Goal: Information Seeking & Learning: Find specific fact

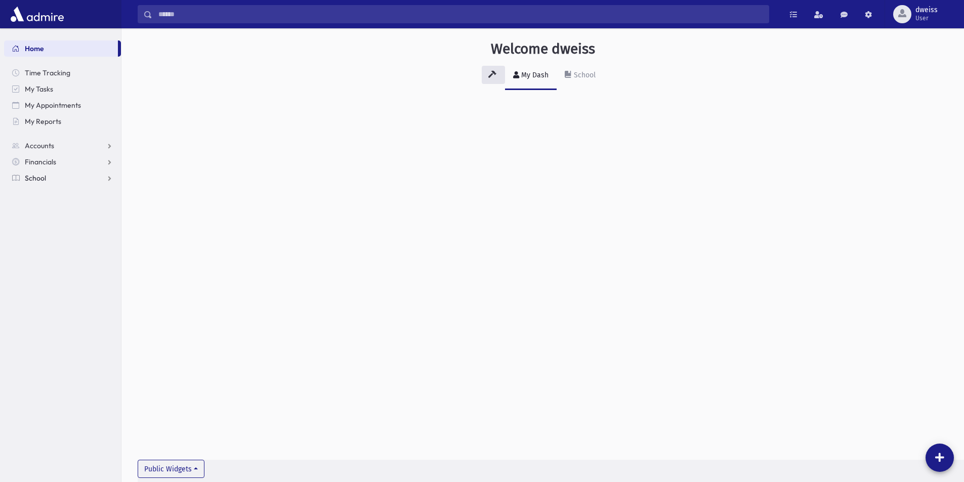
click at [39, 183] on link "School" at bounding box center [62, 178] width 117 height 16
click at [38, 199] on link "Students" at bounding box center [62, 194] width 117 height 16
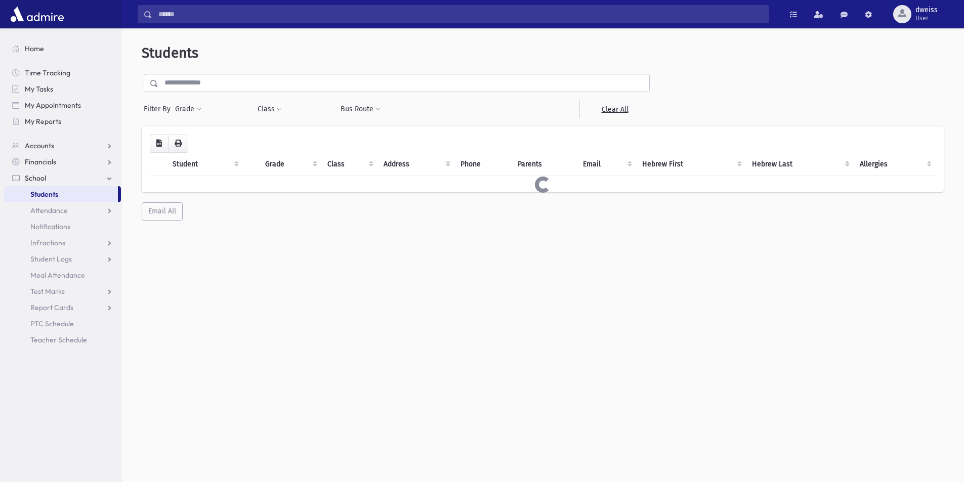
click at [220, 85] on input "text" at bounding box center [403, 83] width 491 height 18
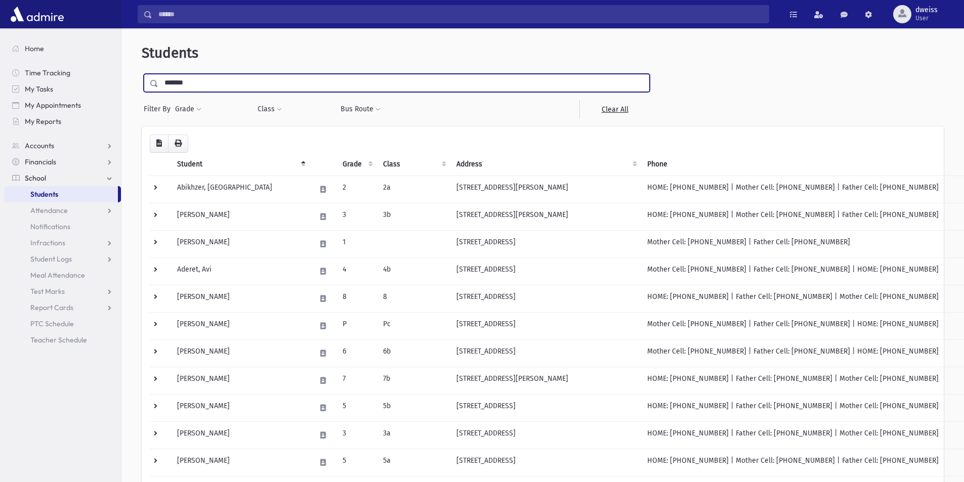
type input "*******"
click at [142, 74] on input "submit" at bounding box center [156, 81] width 28 height 14
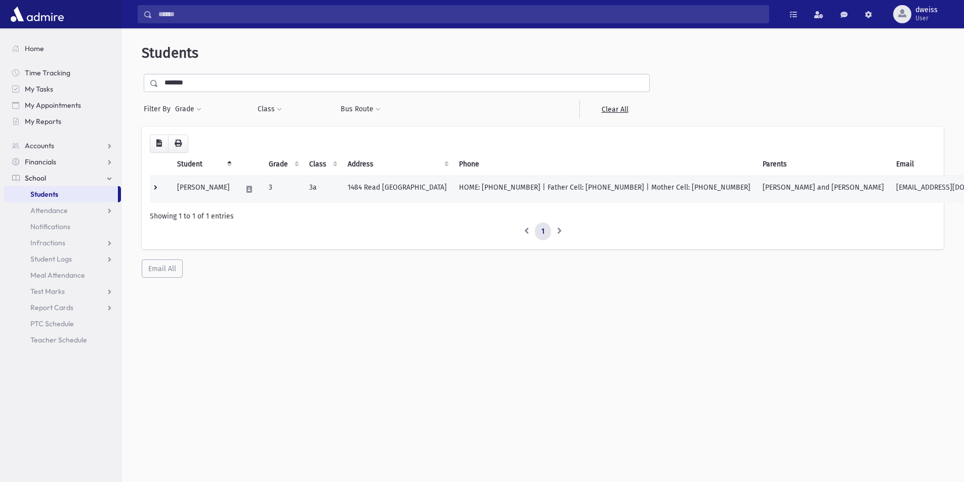
click at [411, 191] on td "1484 Read [GEOGRAPHIC_DATA]" at bounding box center [397, 189] width 111 height 27
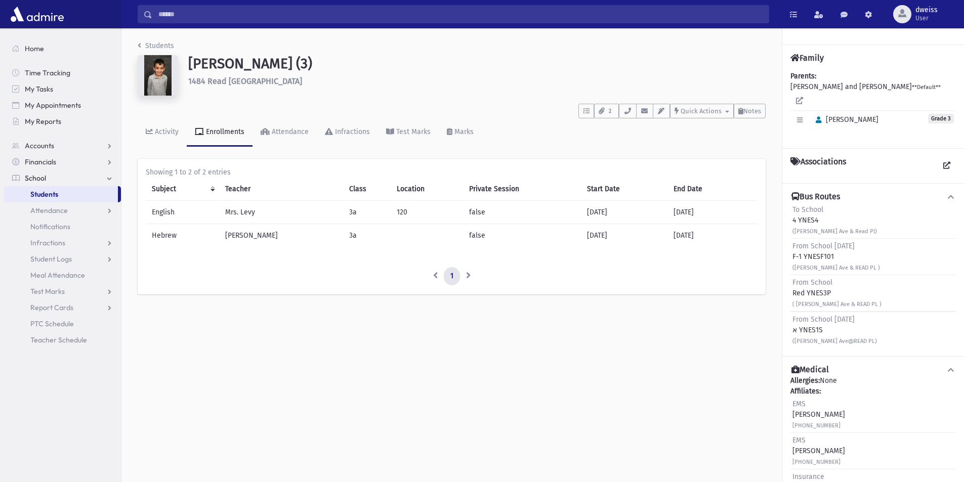
drag, startPoint x: 843, startPoint y: 248, endPoint x: 791, endPoint y: 245, distance: 52.2
click at [791, 245] on div "From School Friday F-1 YNESF101 (Albert Ave & READ PL )" at bounding box center [872, 257] width 165 height 36
click at [838, 242] on span "From School Friday" at bounding box center [823, 246] width 62 height 9
drag, startPoint x: 836, startPoint y: 244, endPoint x: 794, endPoint y: 244, distance: 42.0
click at [794, 244] on div "From School Friday F-1 YNESF101 (Albert Ave & READ PL )" at bounding box center [836, 257] width 88 height 32
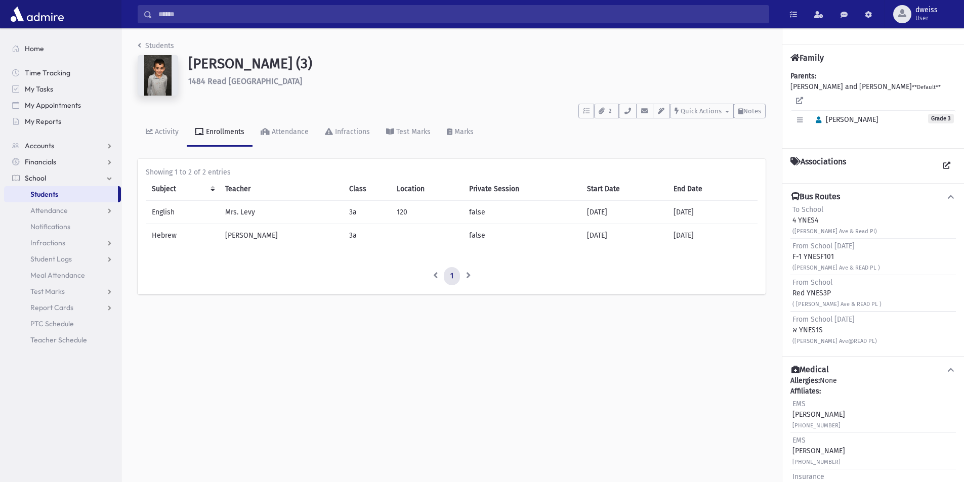
click at [794, 244] on div "From School Friday F-1 YNESF101 (Albert Ave & READ PL )" at bounding box center [836, 257] width 88 height 32
drag, startPoint x: 836, startPoint y: 243, endPoint x: 791, endPoint y: 238, distance: 45.3
click at [791, 239] on div "From School Friday F-1 YNESF101 (Albert Ave & READ PL )" at bounding box center [872, 257] width 165 height 36
click at [839, 245] on div "From School Friday F-1 YNESF101 (Albert Ave & READ PL )" at bounding box center [836, 257] width 88 height 32
drag, startPoint x: 853, startPoint y: 257, endPoint x: 795, endPoint y: 235, distance: 61.5
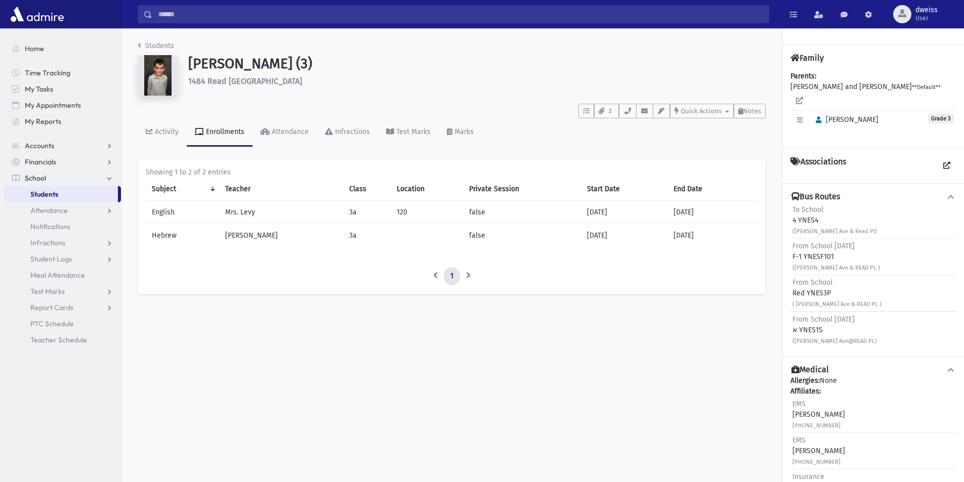
click at [795, 241] on div "From School Friday F-1 YNESF101 (Albert Ave & READ PL )" at bounding box center [836, 257] width 88 height 32
click at [795, 242] on span "From School Friday" at bounding box center [823, 246] width 62 height 9
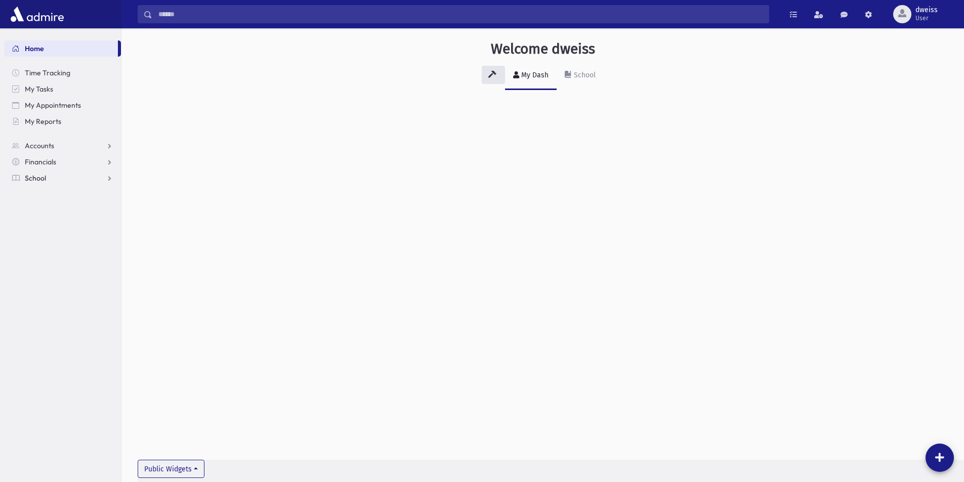
click at [92, 181] on link "School" at bounding box center [62, 178] width 117 height 16
click at [74, 194] on link "Students" at bounding box center [62, 194] width 117 height 16
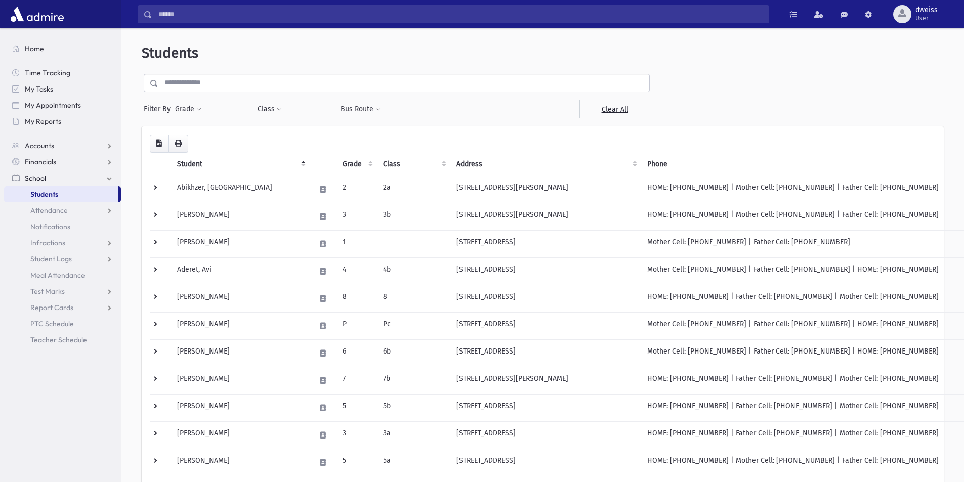
click at [274, 84] on input "text" at bounding box center [403, 83] width 491 height 18
drag, startPoint x: 208, startPoint y: 58, endPoint x: 140, endPoint y: 48, distance: 68.6
click at [140, 48] on div "Students Filter By Grade * * * * * * * * * Filter Class ** ** ** * ** *" at bounding box center [542, 488] width 834 height 913
drag, startPoint x: 221, startPoint y: 55, endPoint x: 207, endPoint y: 53, distance: 13.8
click at [220, 55] on header "Students" at bounding box center [543, 53] width 802 height 17
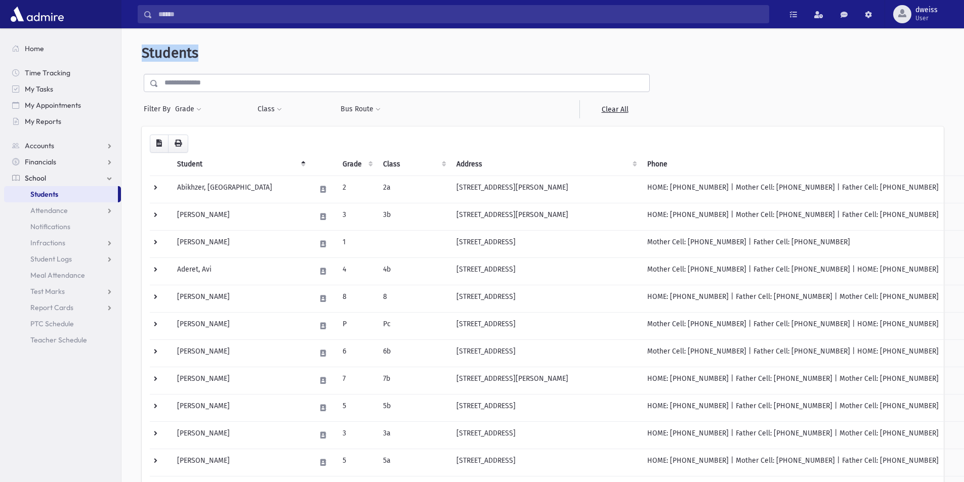
click at [194, 51] on span "Students" at bounding box center [170, 53] width 57 height 17
drag, startPoint x: 199, startPoint y: 54, endPoint x: 143, endPoint y: 49, distance: 55.9
click at [143, 49] on header "Students" at bounding box center [543, 53] width 802 height 17
